Goal: Information Seeking & Learning: Check status

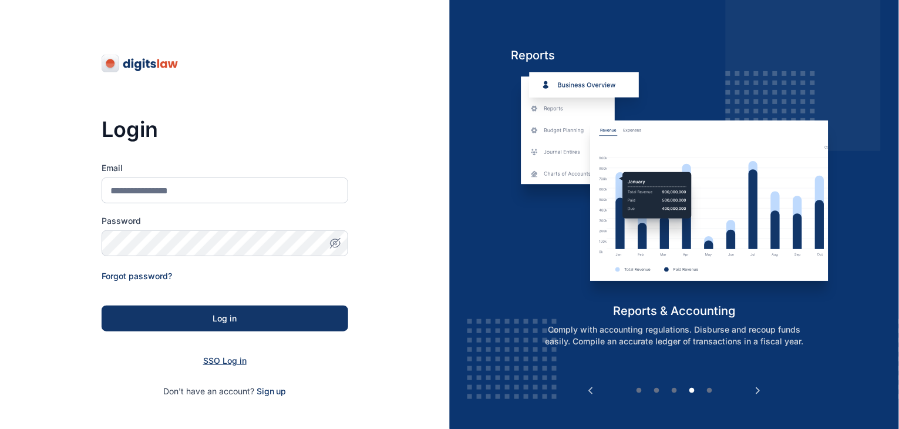
click at [230, 362] on span "SSO Log in" at bounding box center [224, 360] width 43 height 10
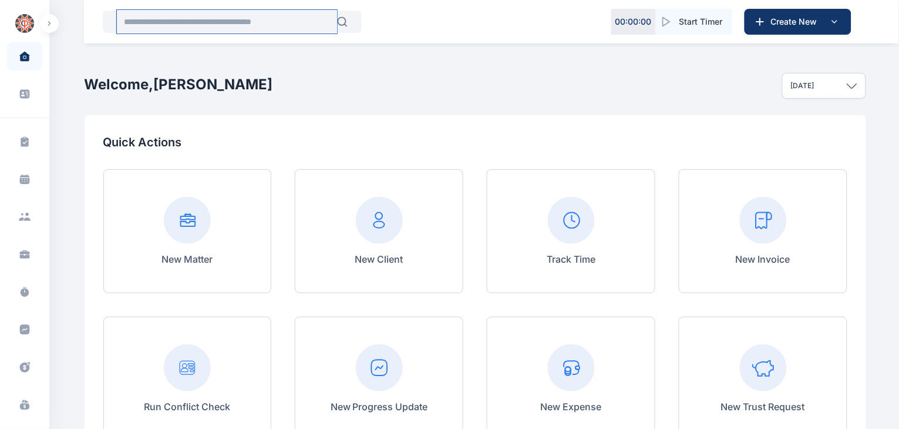
click at [244, 23] on input "text" at bounding box center [227, 21] width 220 height 23
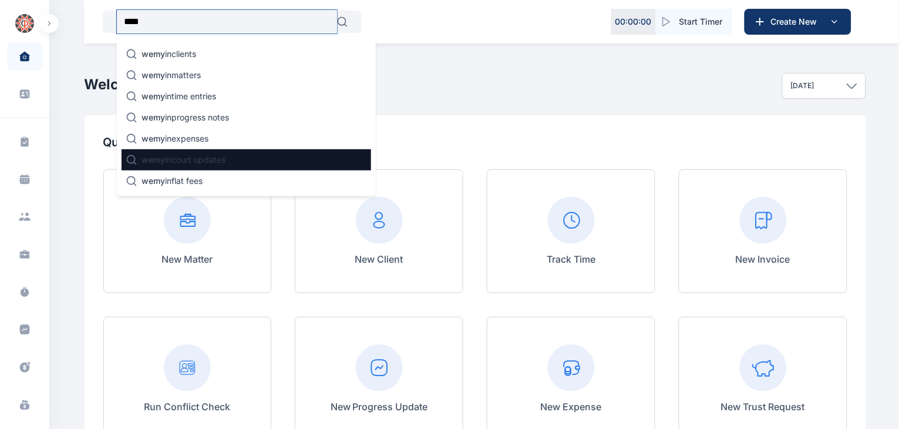
type input "****"
click at [201, 159] on p "wemy in court updates" at bounding box center [184, 160] width 84 height 12
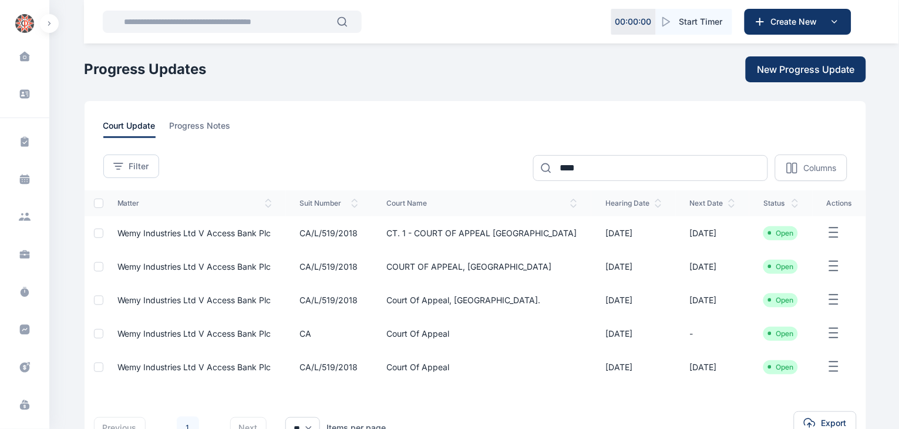
click at [229, 231] on span "Wemy Industries Ltd V Access Bank Plc" at bounding box center [194, 233] width 154 height 10
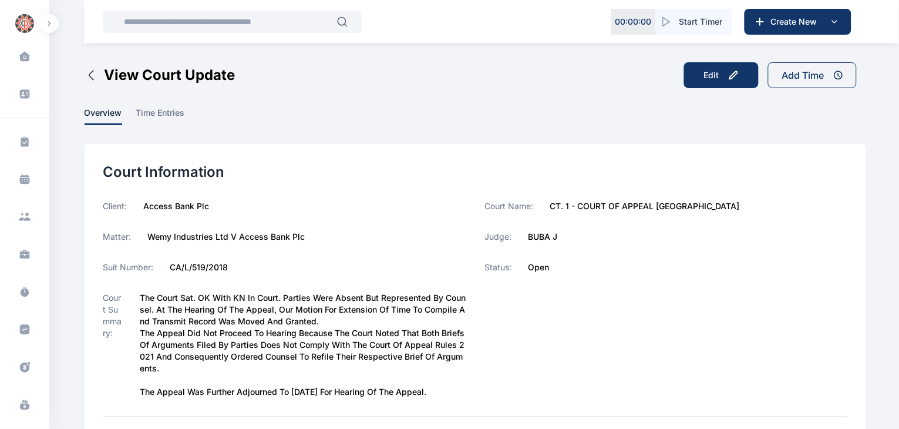
click at [376, 235] on div "Matter: Wemy Industries Ltd V Access Bank Plc" at bounding box center [284, 237] width 363 height 12
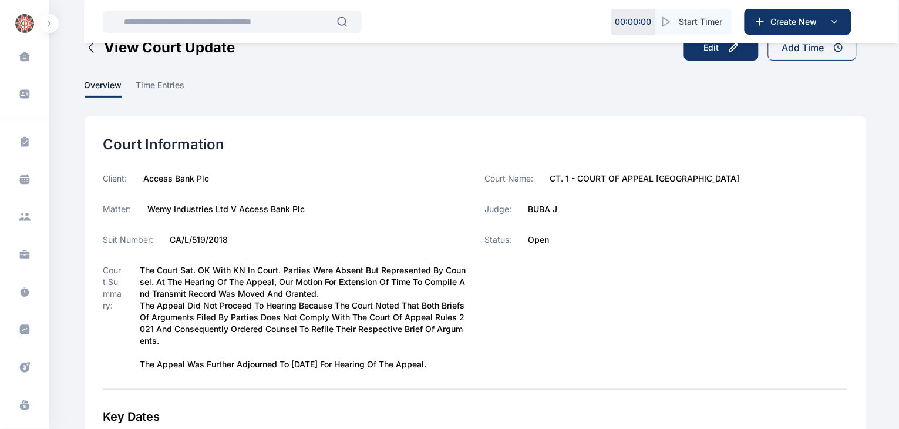
scroll to position [29, 0]
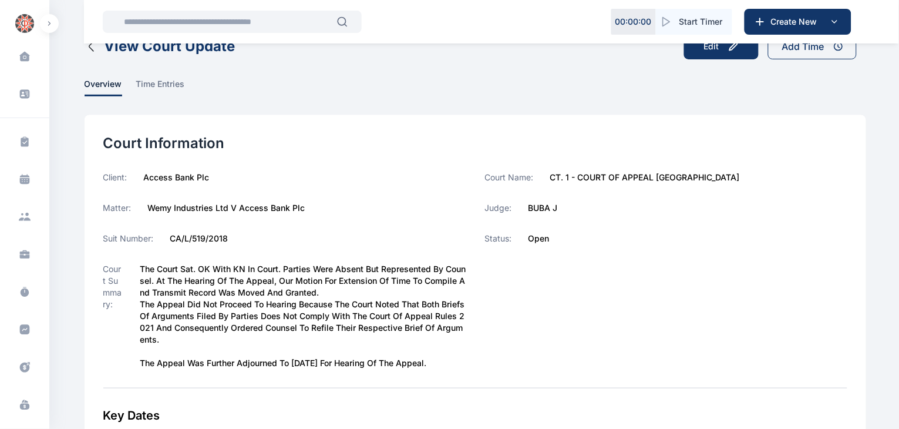
click at [90, 47] on icon "button" at bounding box center [92, 46] width 14 height 14
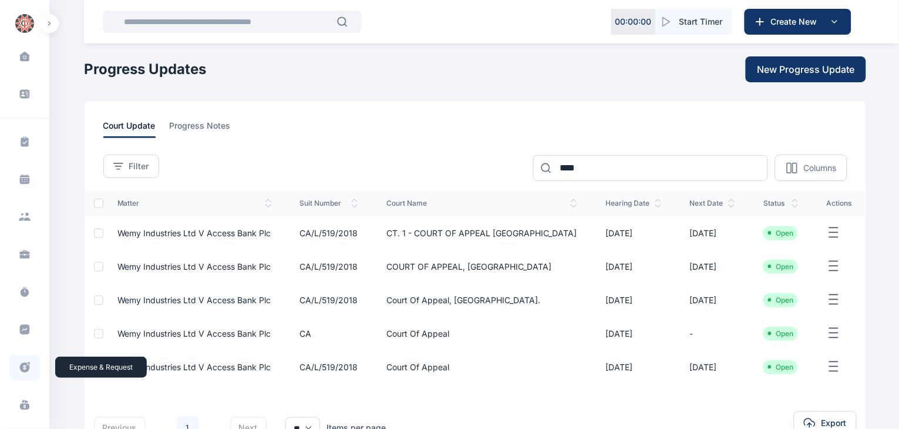
click at [27, 375] on span at bounding box center [24, 367] width 31 height 26
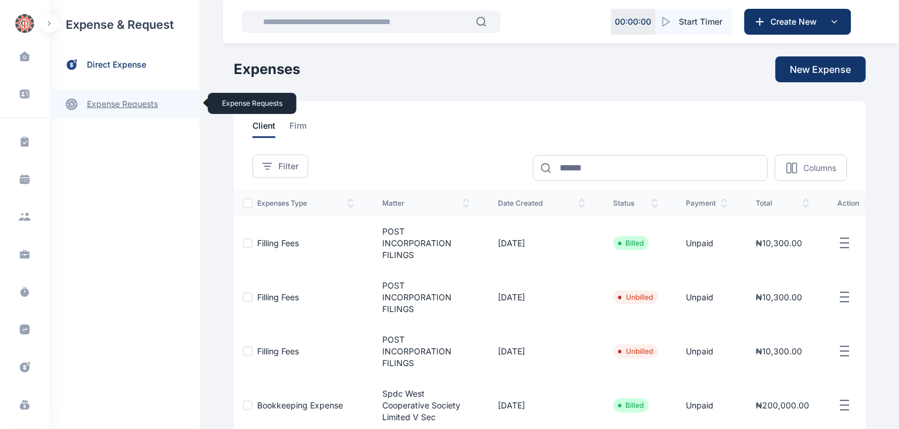
click at [106, 106] on link "expense requests expense requests" at bounding box center [124, 104] width 150 height 28
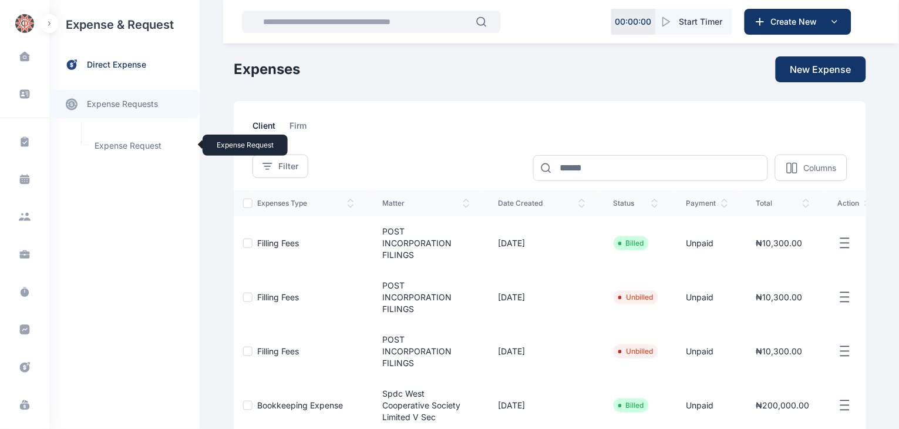
click at [119, 146] on span "Expense Request Expense Request" at bounding box center [140, 145] width 106 height 22
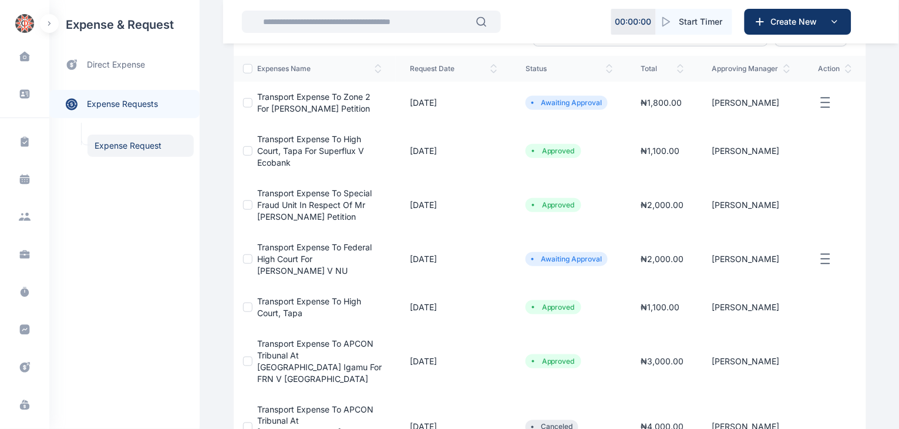
scroll to position [136, 0]
